Goal: Information Seeking & Learning: Learn about a topic

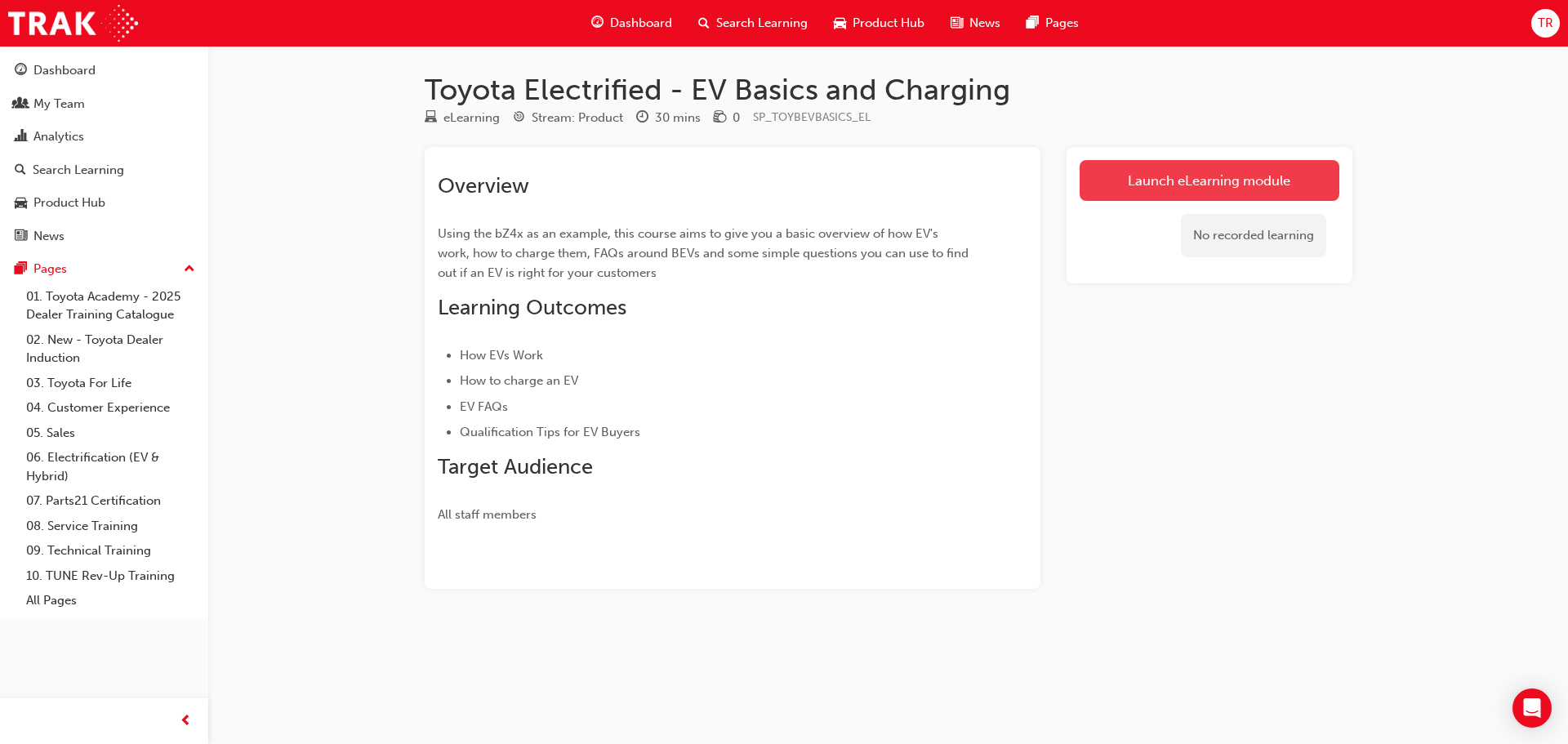
click at [1171, 177] on link "Launch eLearning module" at bounding box center [1209, 180] width 260 height 41
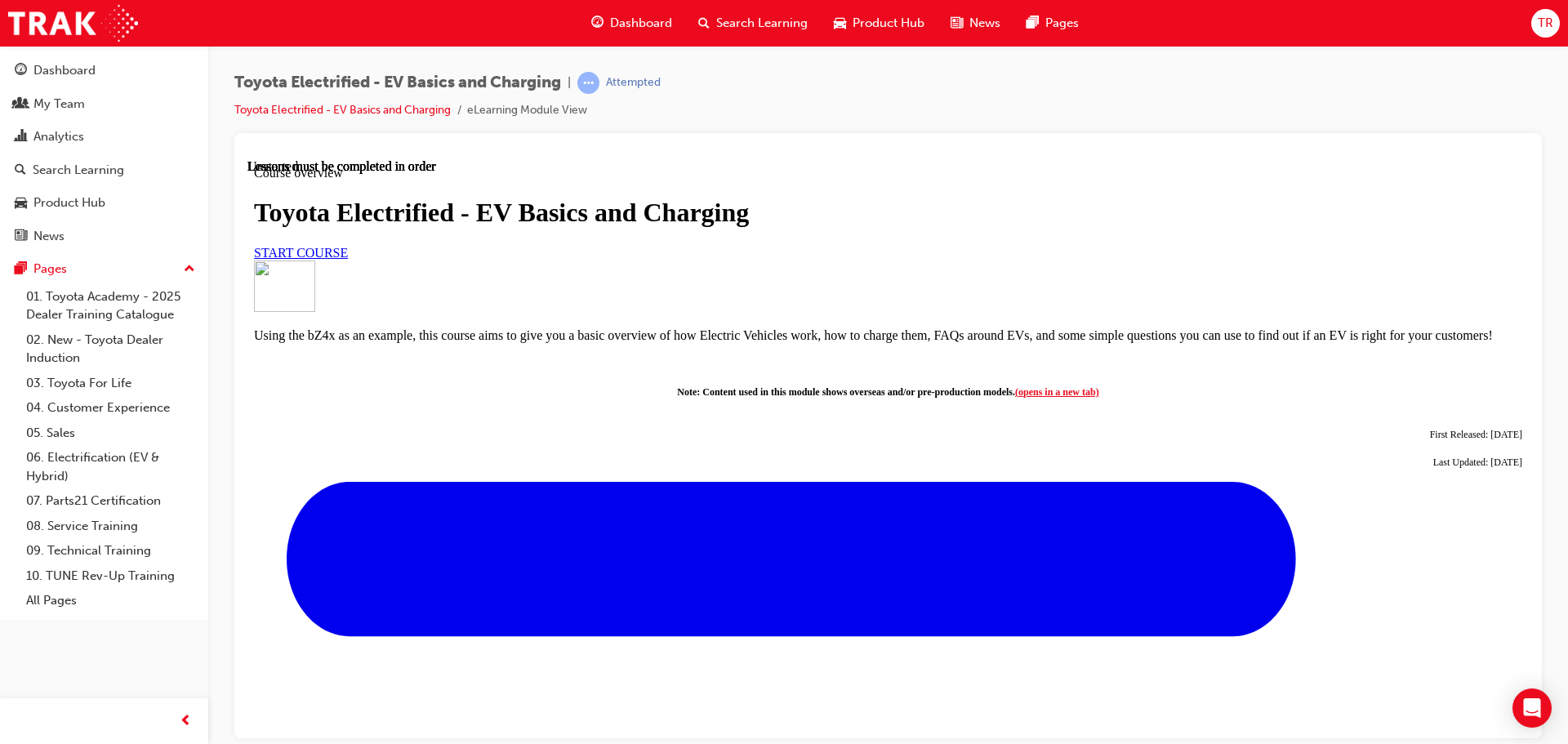
click at [348, 259] on link "START COURSE" at bounding box center [301, 252] width 94 height 13
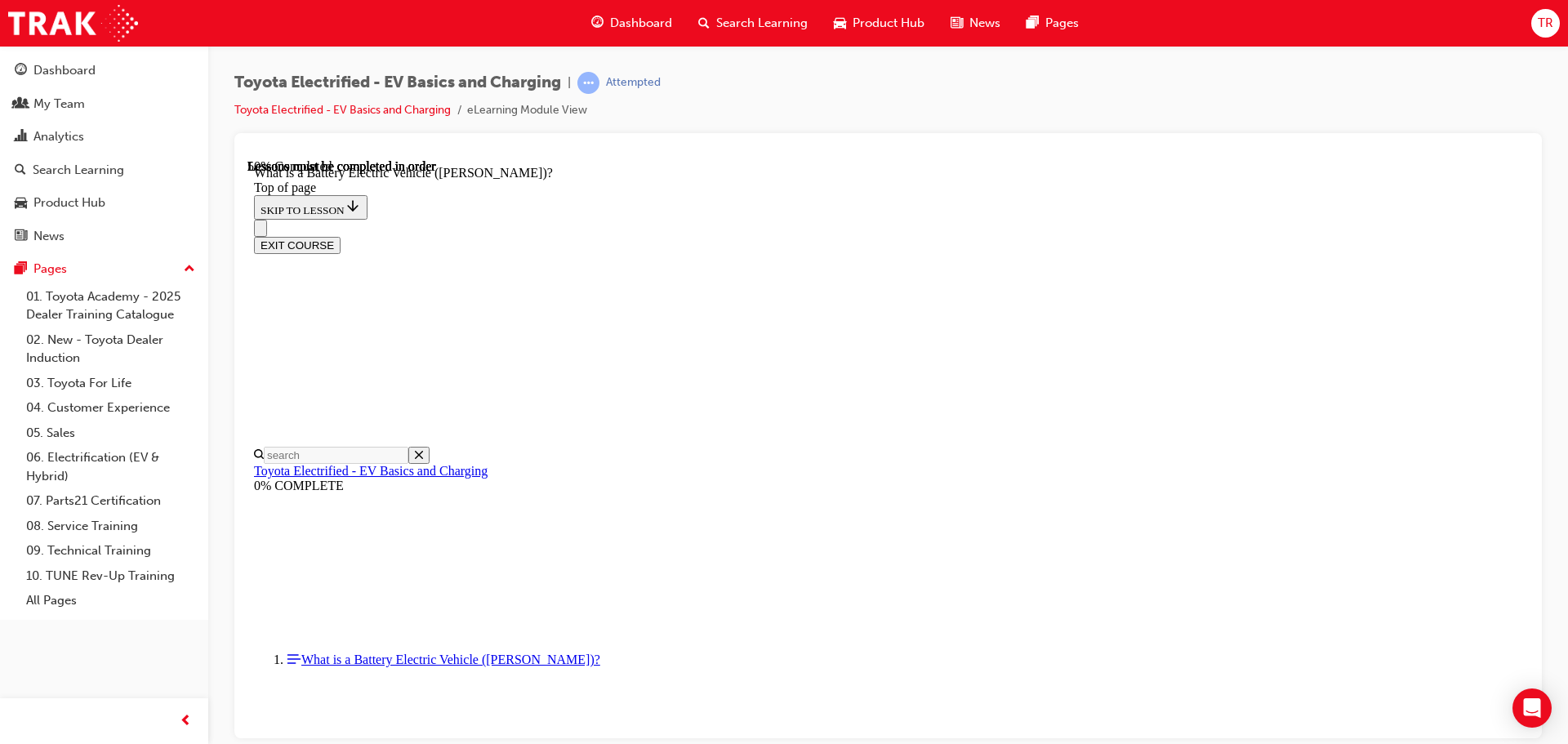
scroll to position [1522, 0]
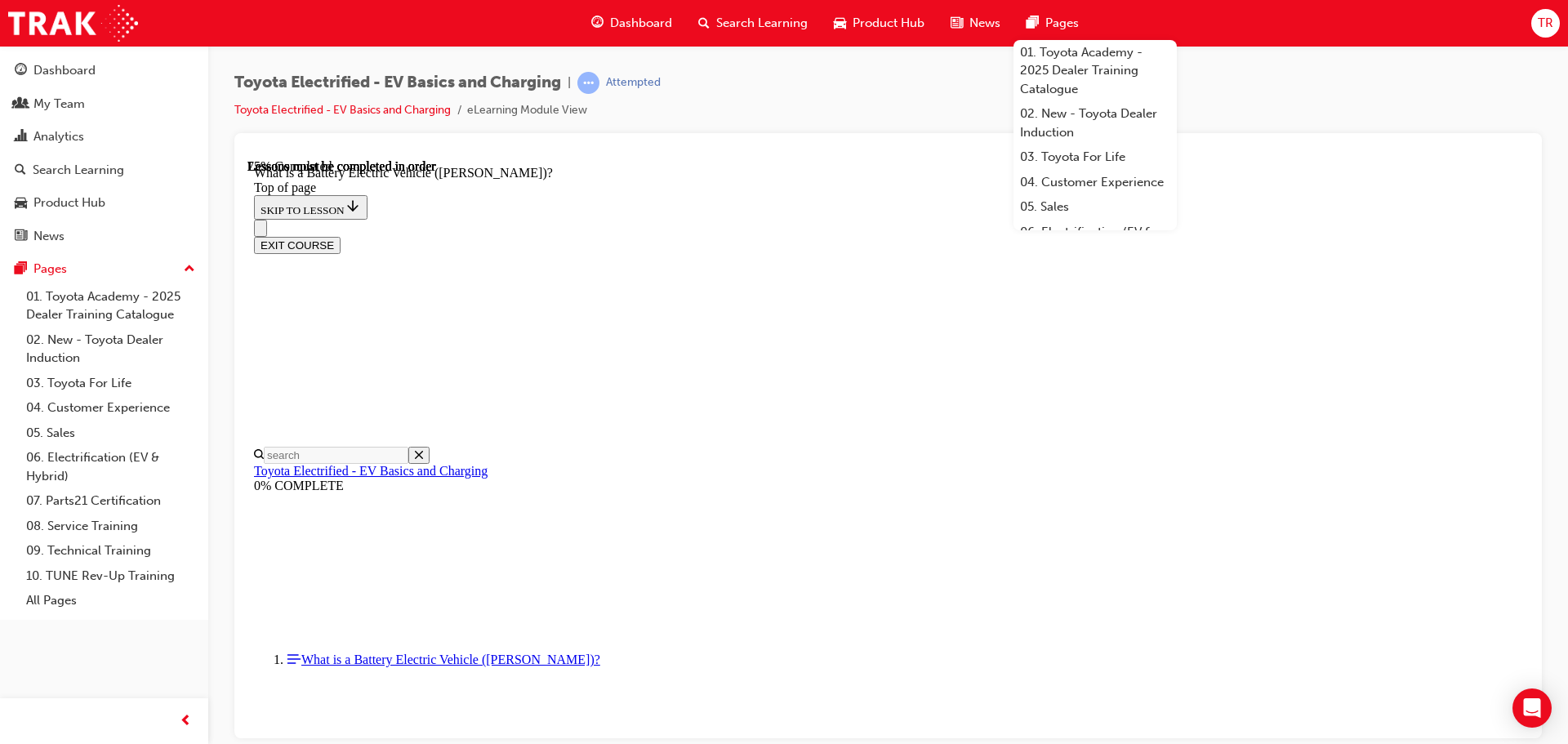
scroll to position [1820, 0]
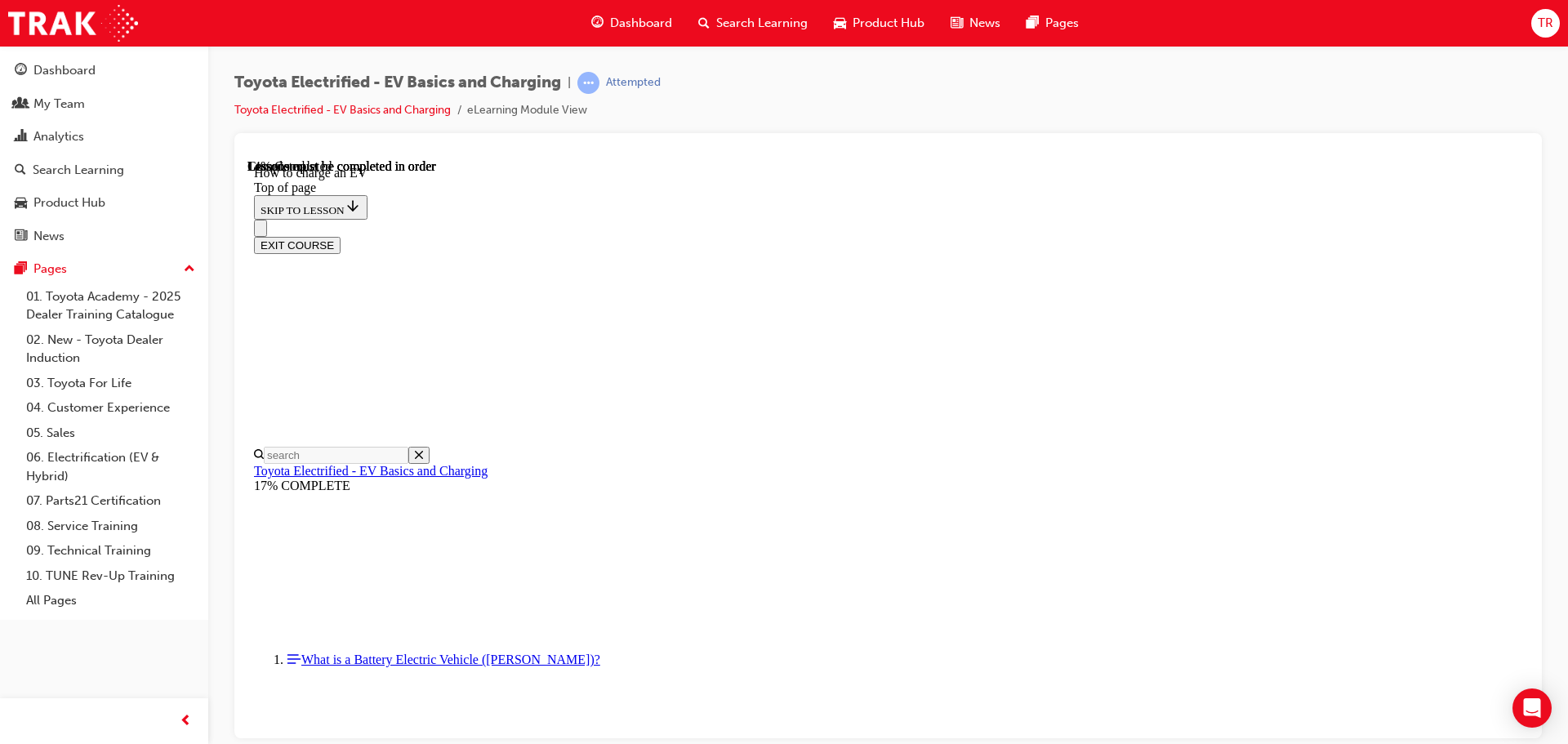
scroll to position [202, 0]
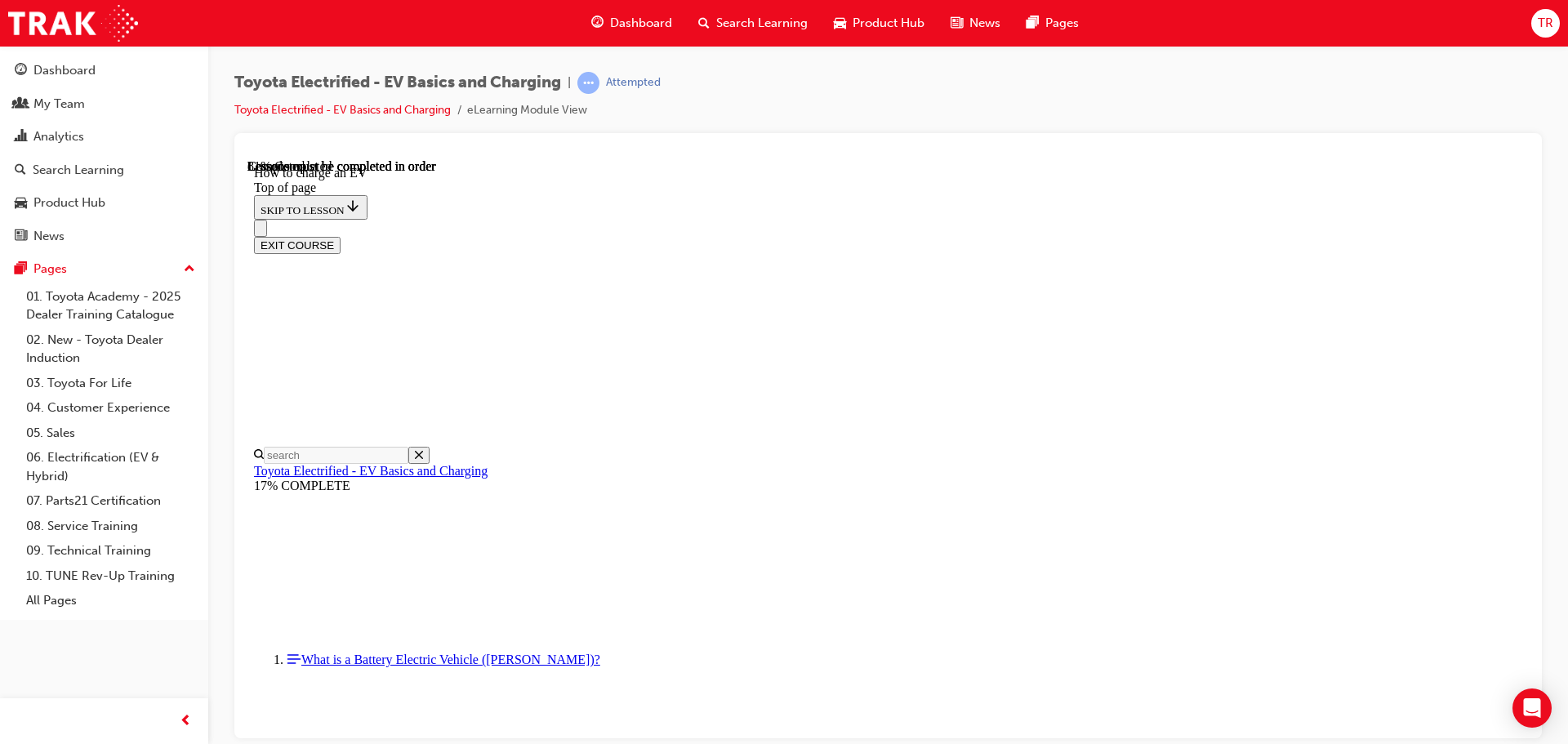
scroll to position [6350, 0]
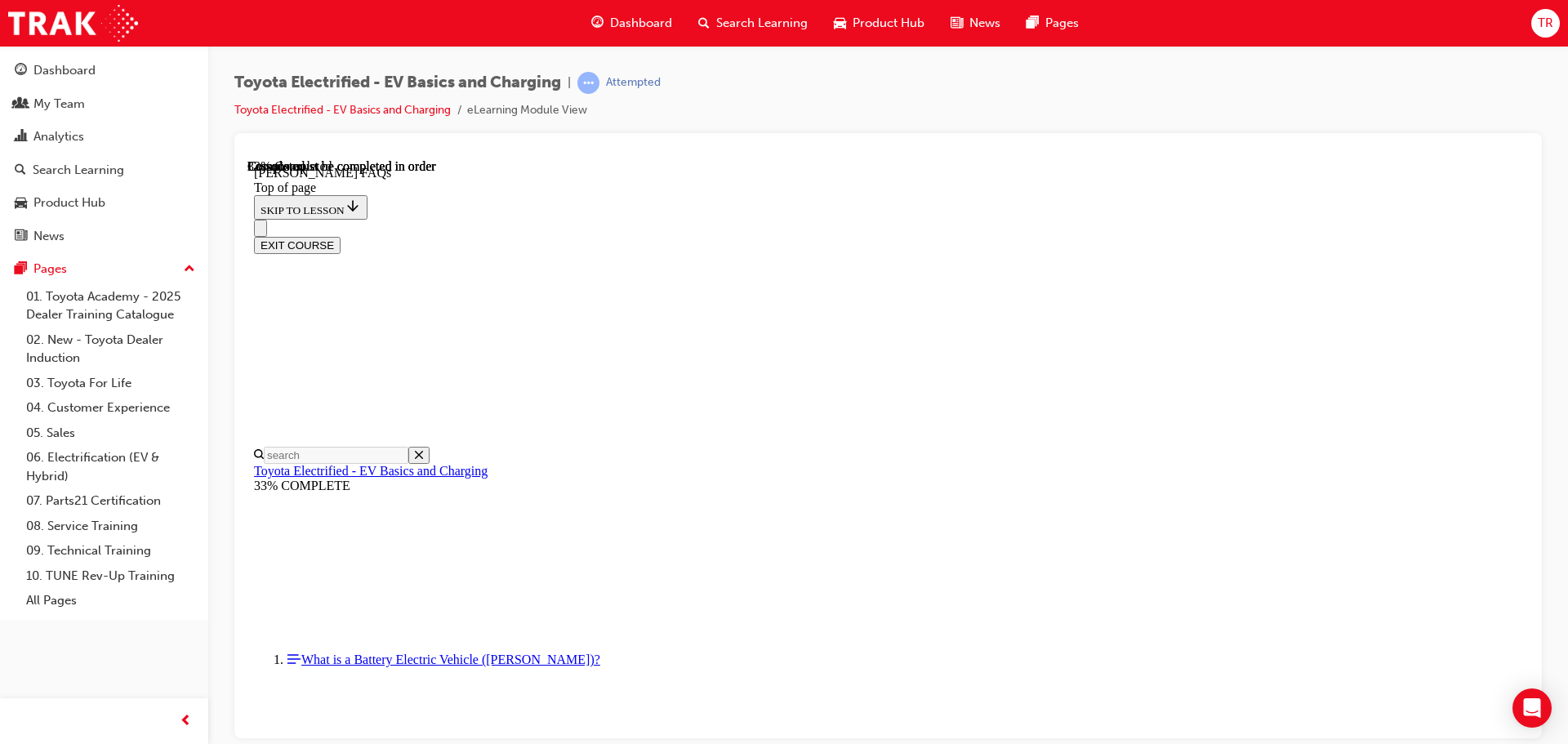
scroll to position [705, 0]
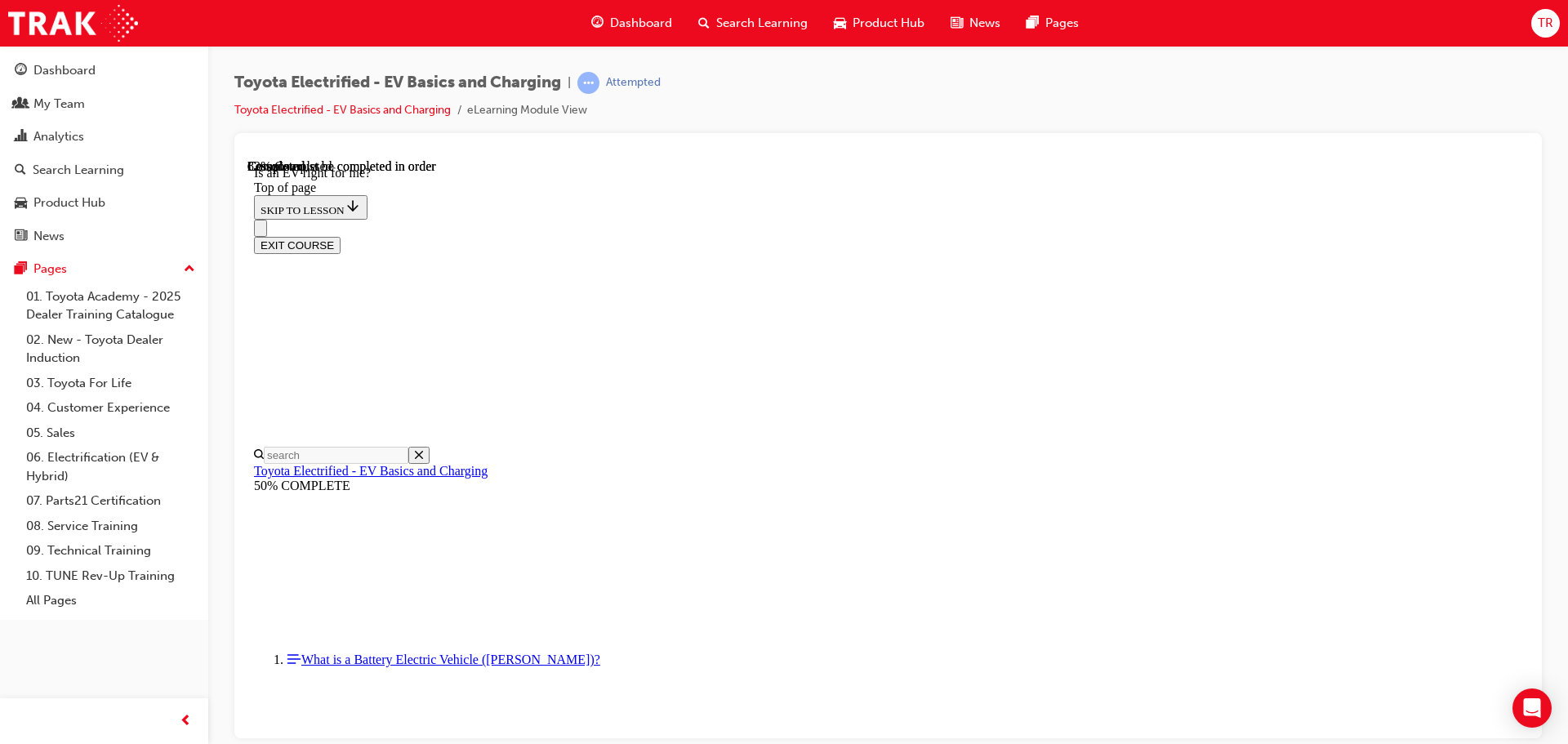
scroll to position [2053, 0]
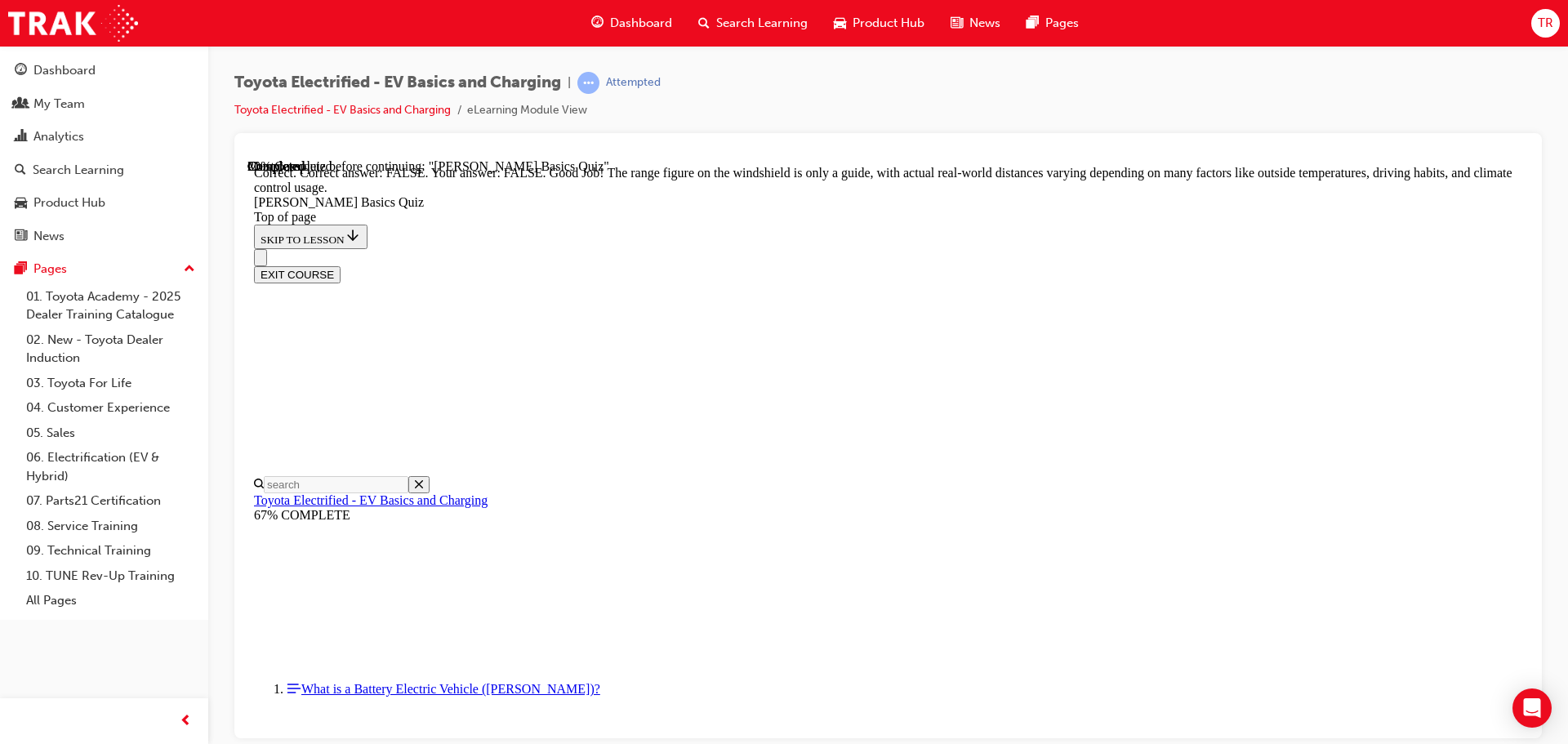
scroll to position [298, 0]
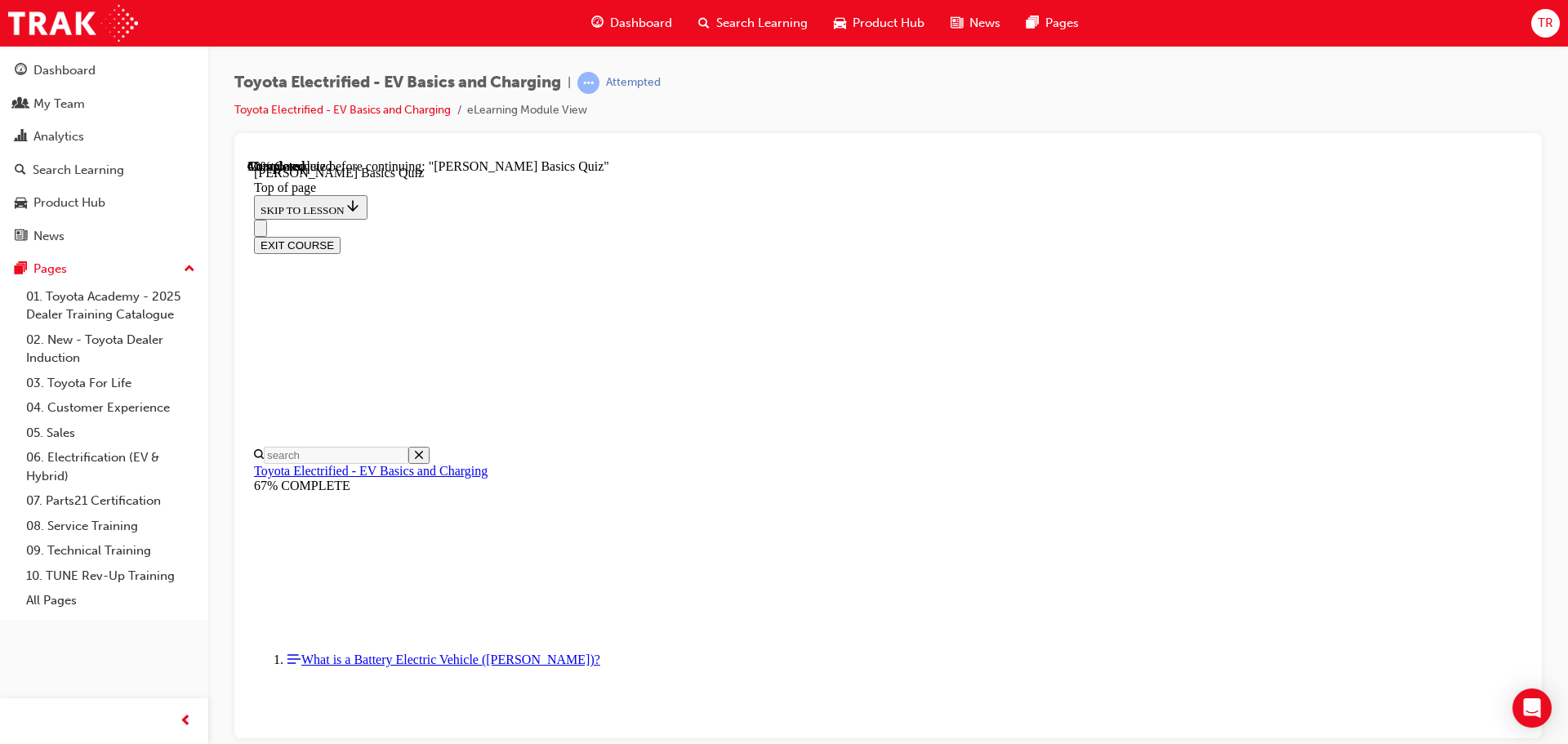
scroll to position [213, 0]
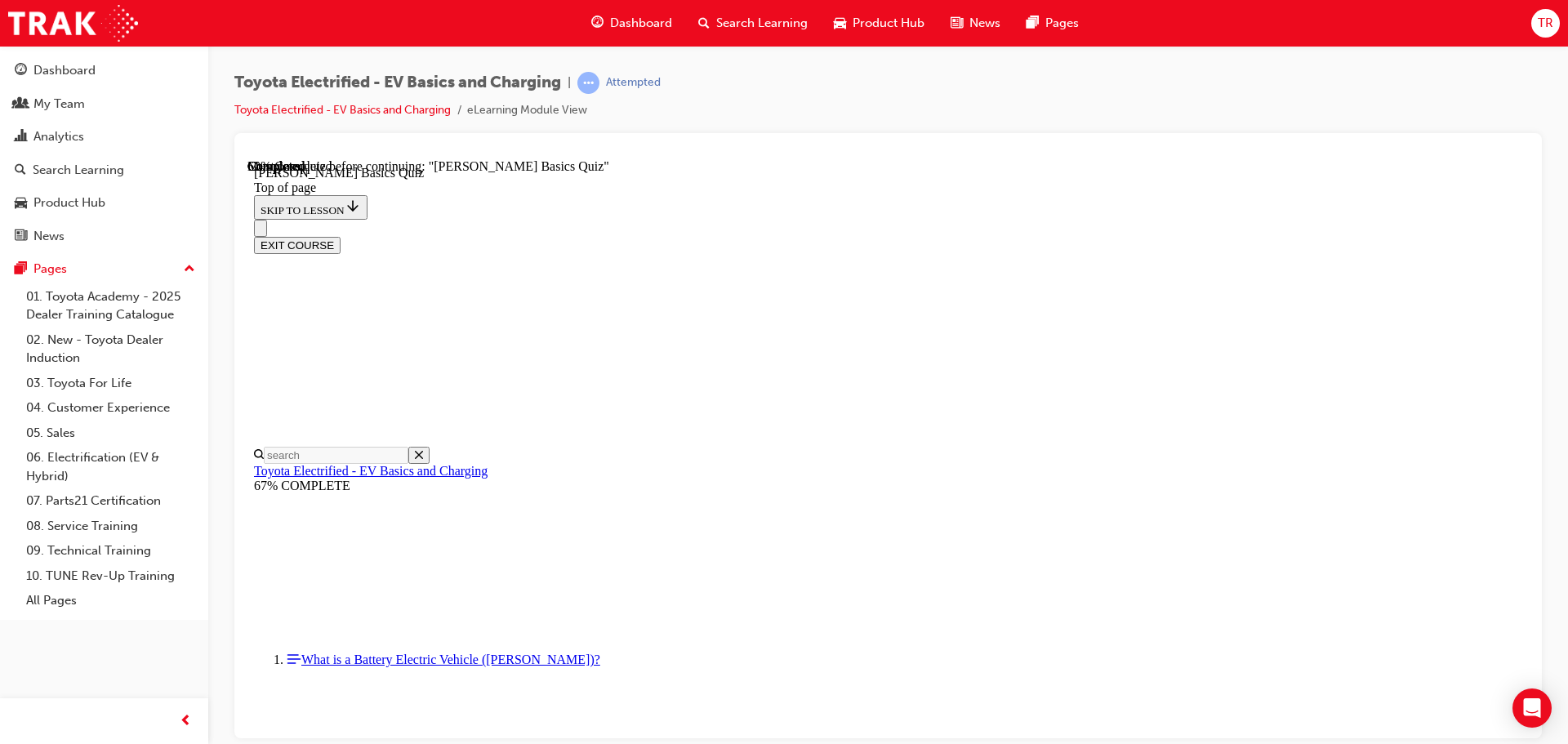
scroll to position [50, 0]
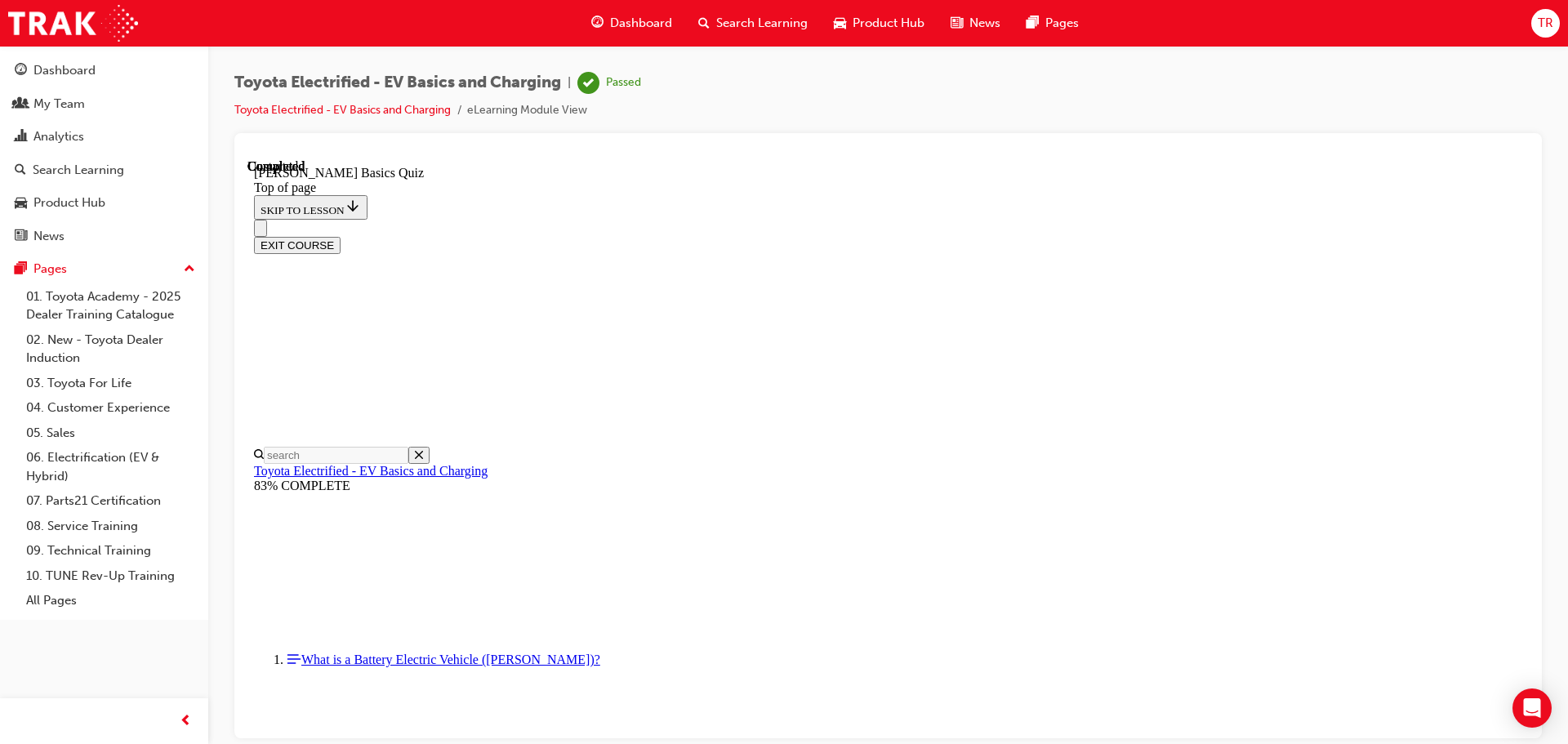
scroll to position [308, 0]
click at [340, 236] on button "EXIT COURSE" at bounding box center [297, 244] width 86 height 17
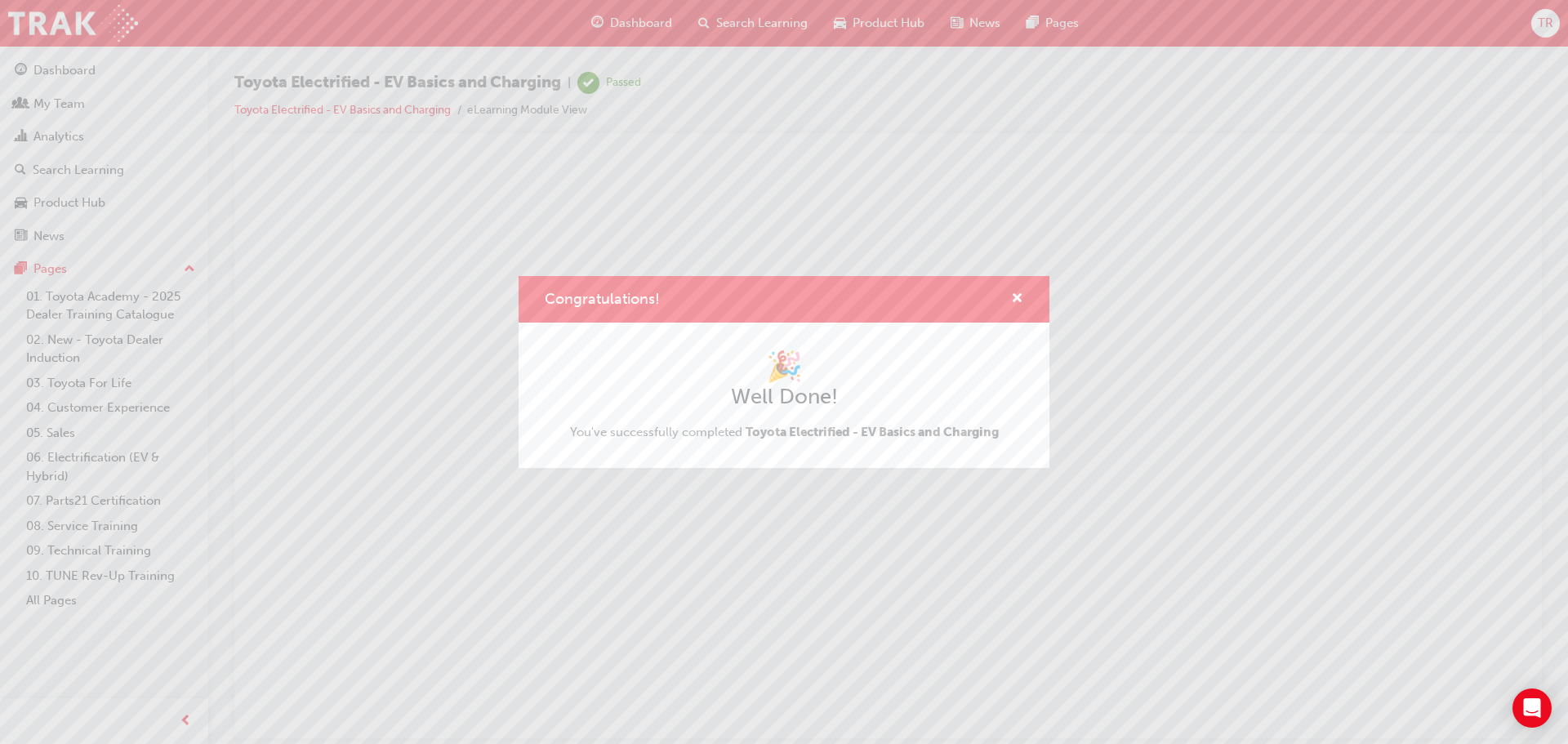
scroll to position [0, 0]
click at [1005, 298] on div "Congratulations!" at bounding box center [1010, 299] width 25 height 20
click at [1012, 294] on span "cross-icon" at bounding box center [1017, 299] width 12 height 14
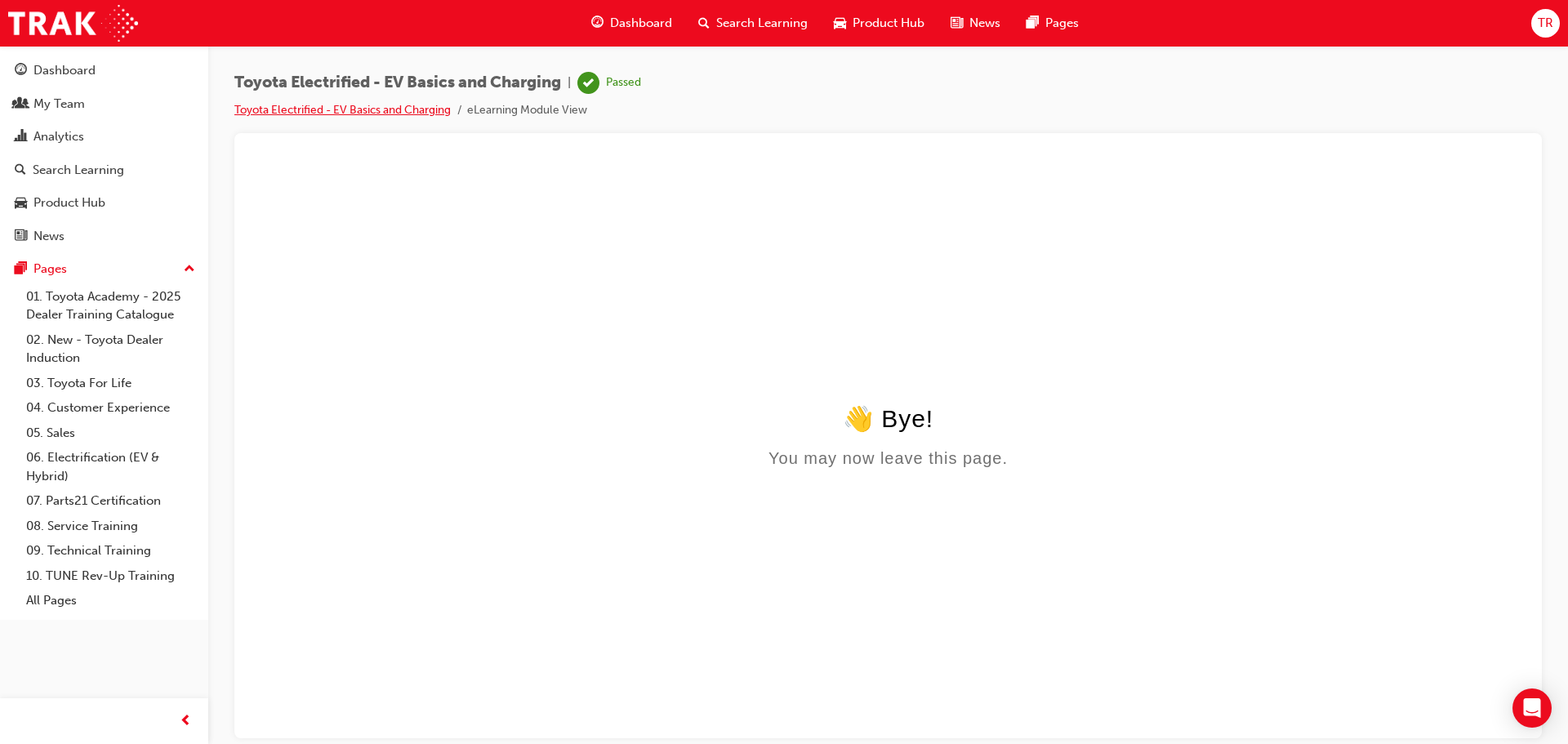
click at [406, 113] on link "Toyota Electrified - EV Basics and Charging" at bounding box center [343, 109] width 217 height 13
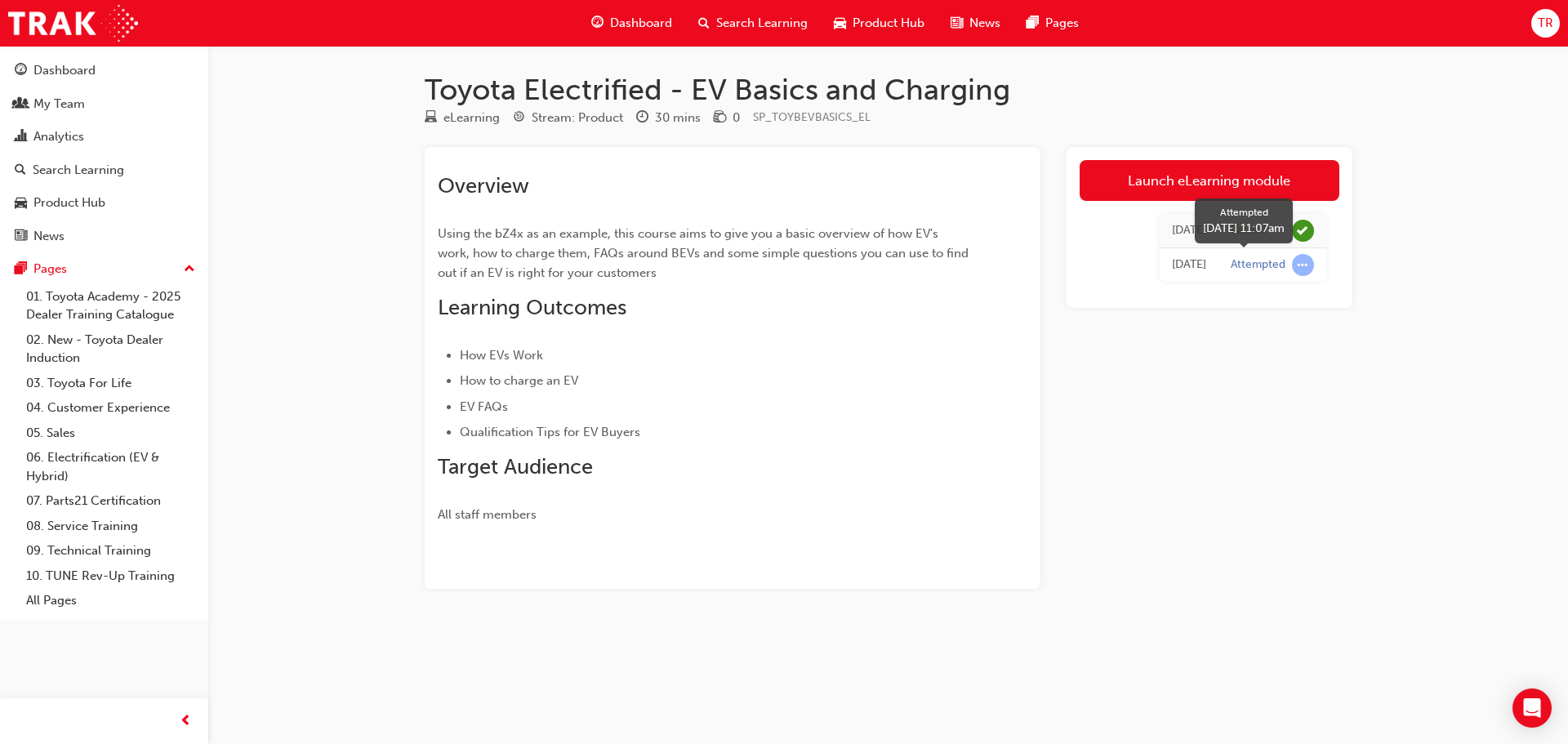
click at [1246, 269] on div "Attempted" at bounding box center [1257, 265] width 55 height 15
click at [641, 22] on span "Dashboard" at bounding box center [641, 23] width 62 height 19
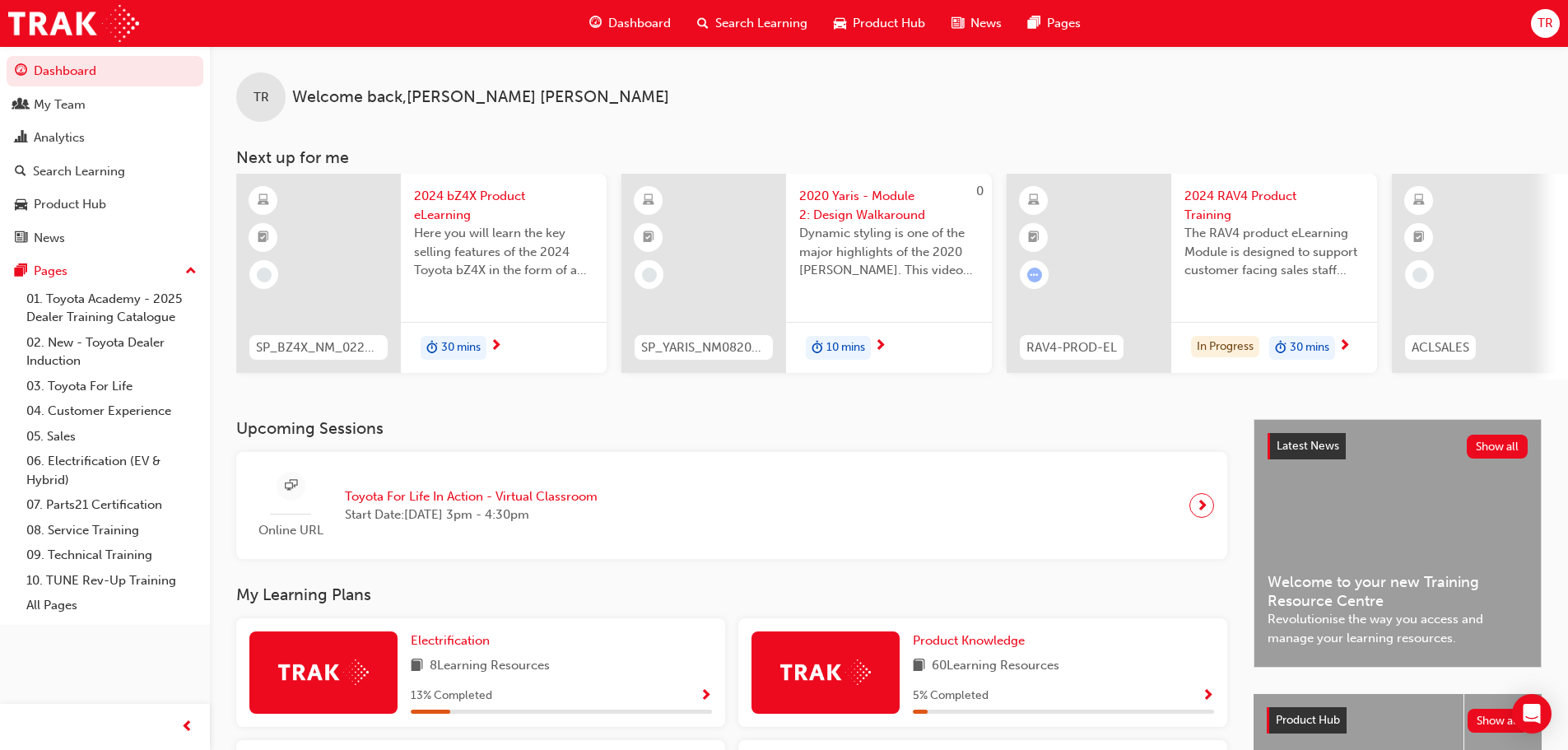
click at [446, 342] on span "30 mins" at bounding box center [461, 348] width 40 height 19
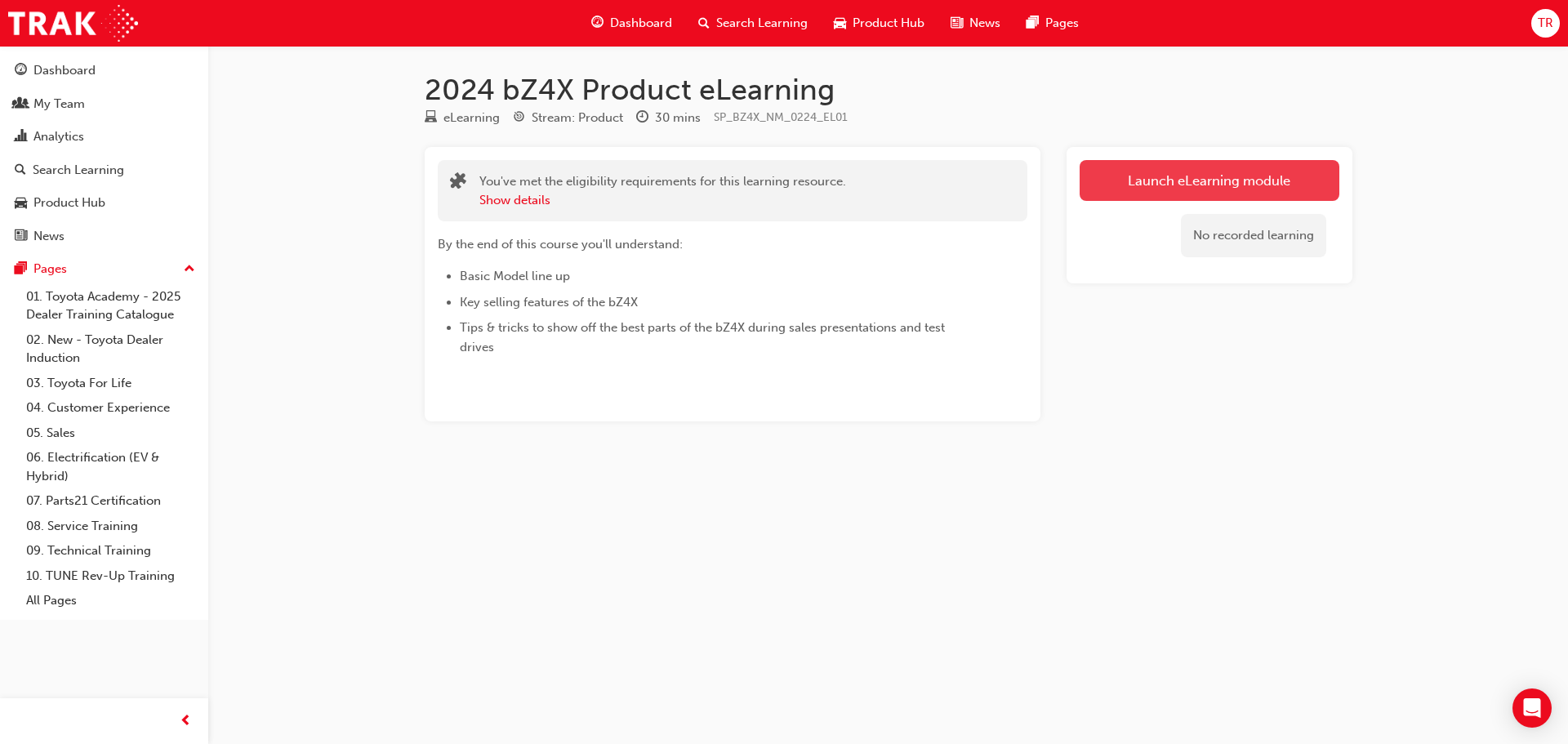
click at [1151, 186] on link "Launch eLearning module" at bounding box center [1209, 180] width 260 height 41
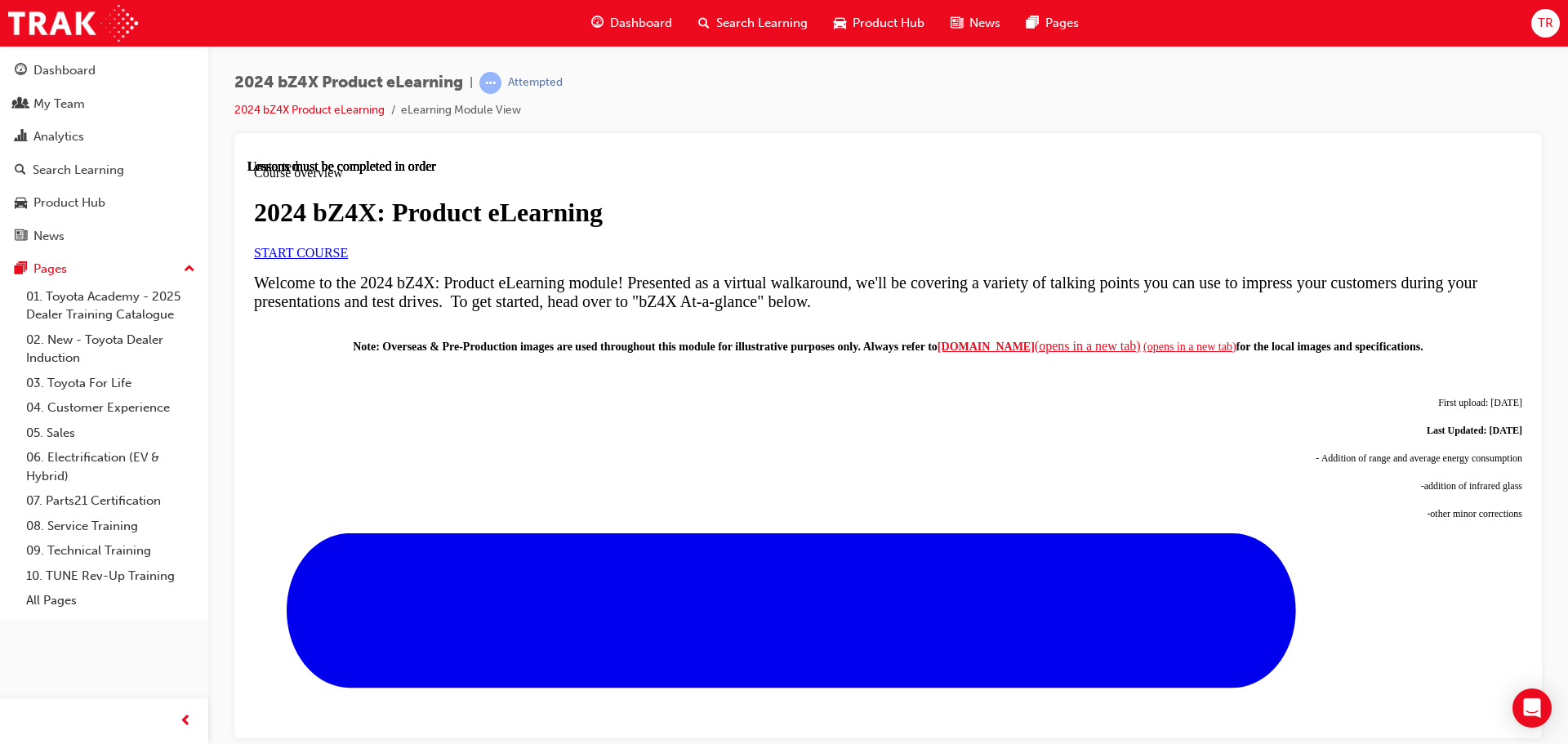
scroll to position [739, 0]
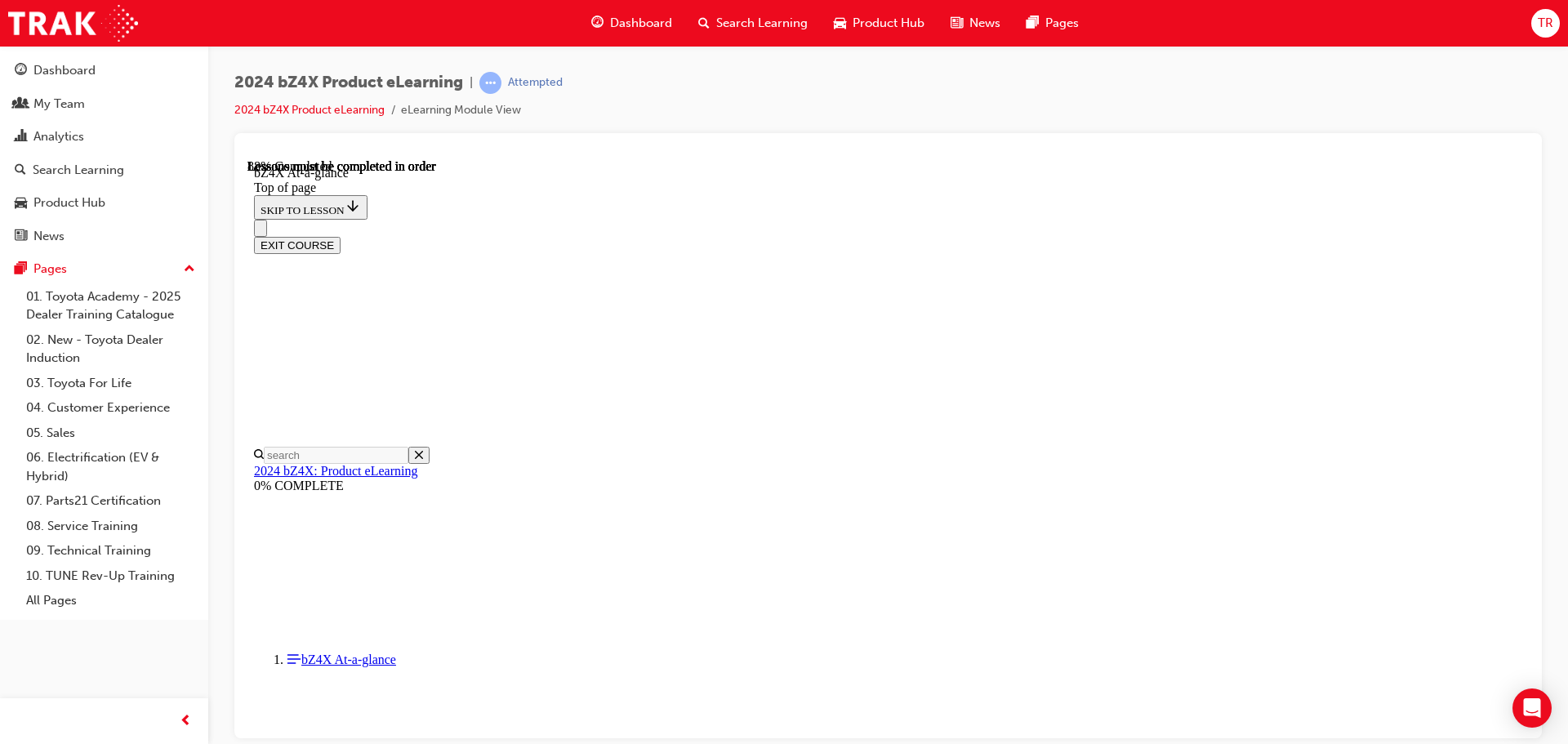
scroll to position [2419, 0]
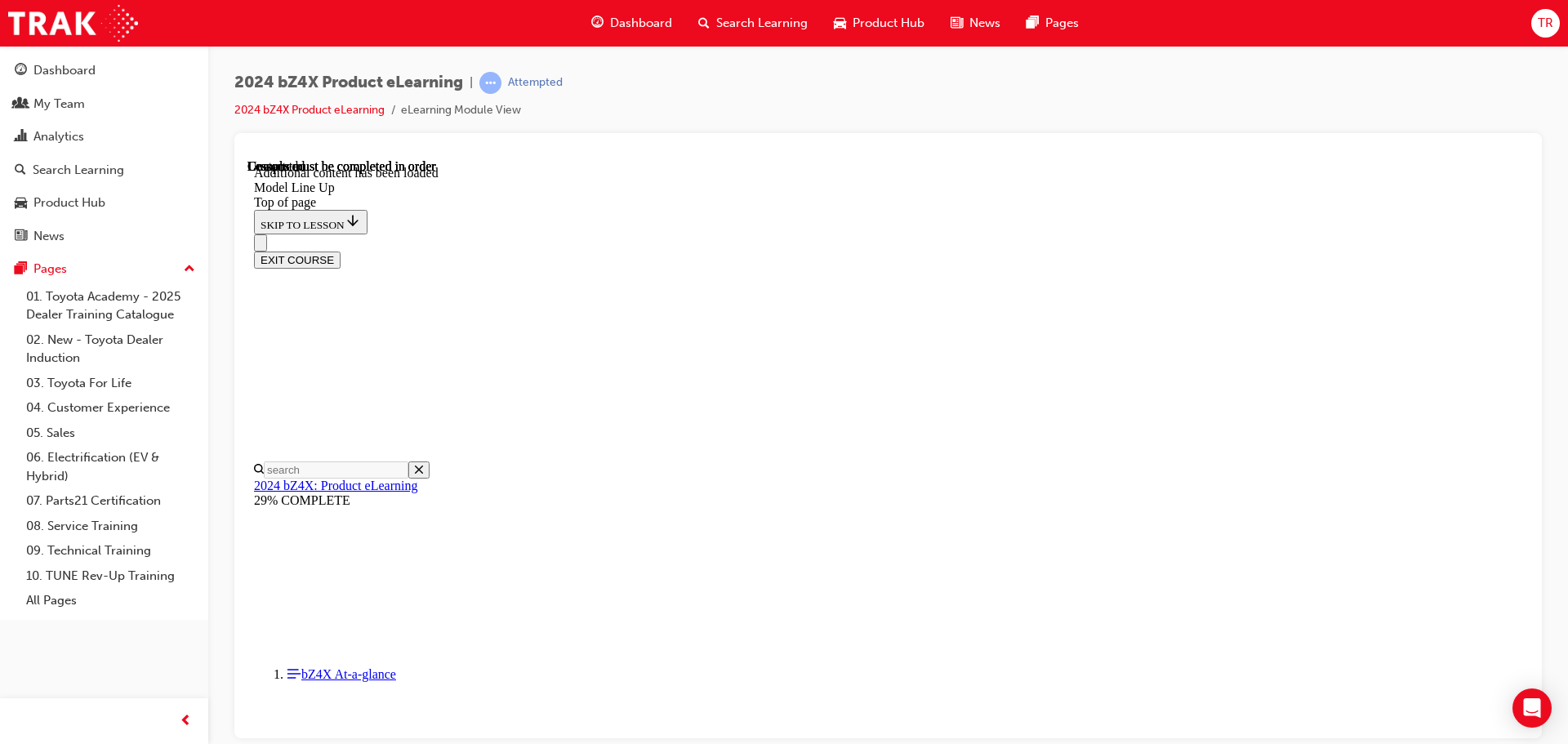
scroll to position [3317, 0]
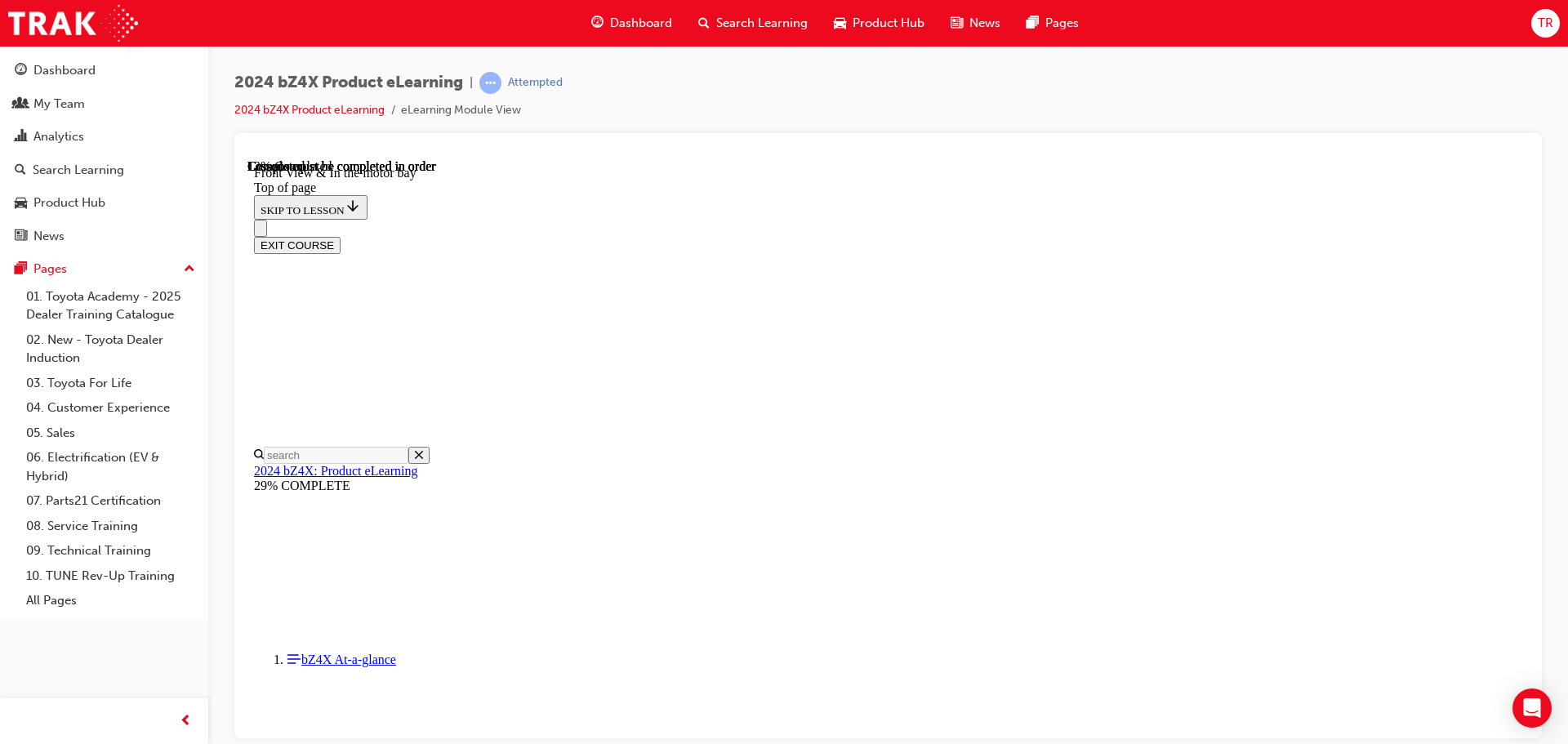
scroll to position [378, 0]
drag, startPoint x: 895, startPoint y: 409, endPoint x: 1193, endPoint y: 339, distance: 306.1
